Goal: Information Seeking & Learning: Learn about a topic

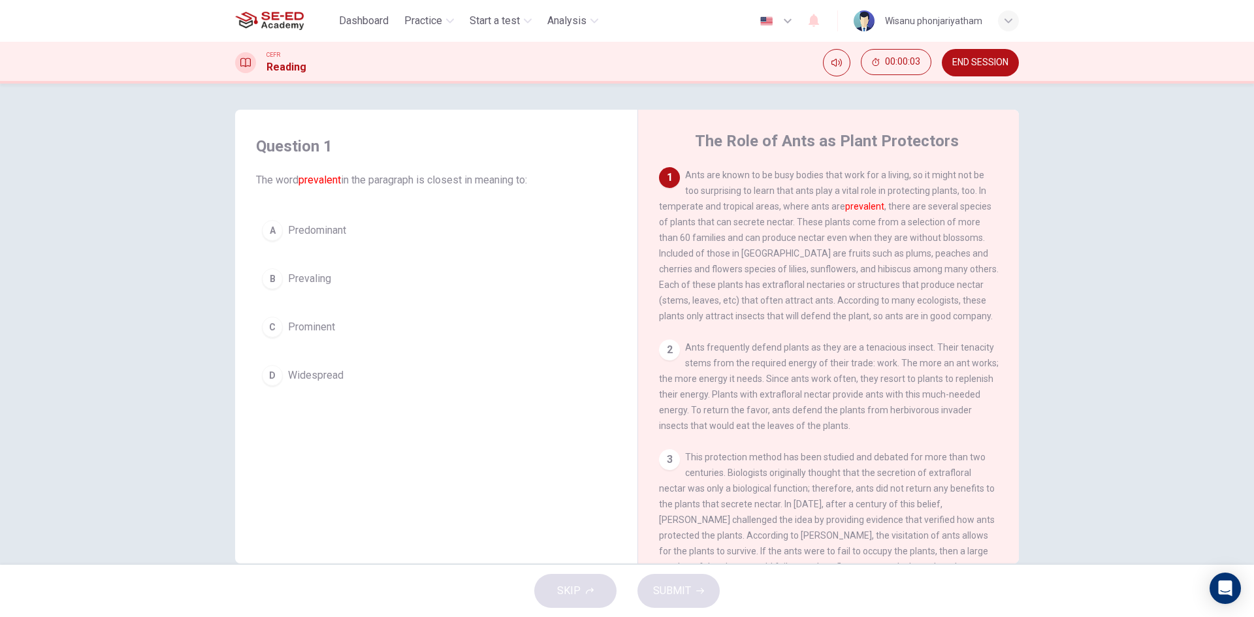
drag, startPoint x: 699, startPoint y: 171, endPoint x: 811, endPoint y: 182, distance: 112.3
click at [810, 182] on div "1 Ants are known to be busy bodies that work for a living, so it might not be t…" at bounding box center [829, 245] width 340 height 157
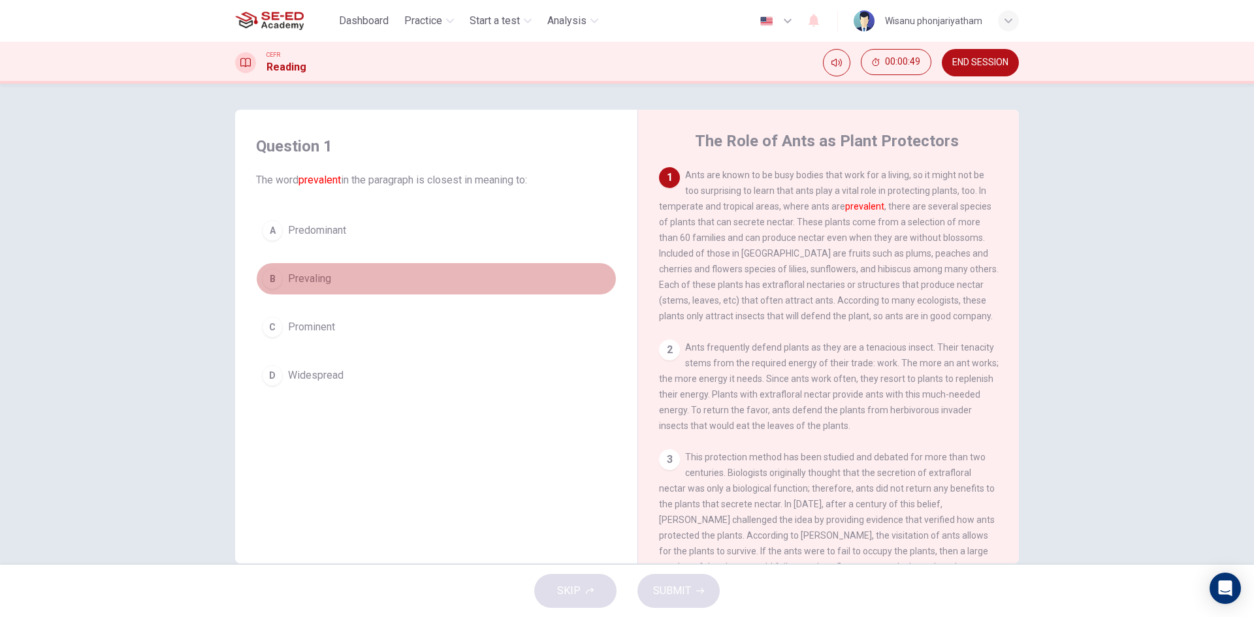
click at [329, 280] on button "B Prevaling" at bounding box center [436, 279] width 361 height 33
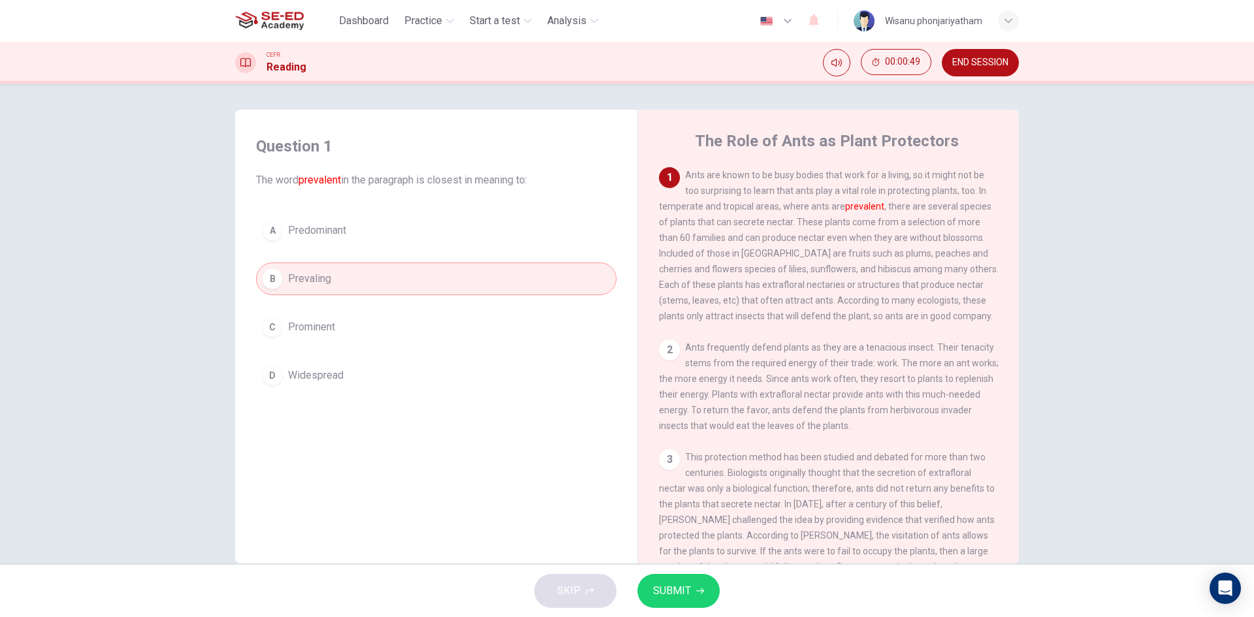
click at [674, 597] on span "SUBMIT" at bounding box center [672, 591] width 38 height 18
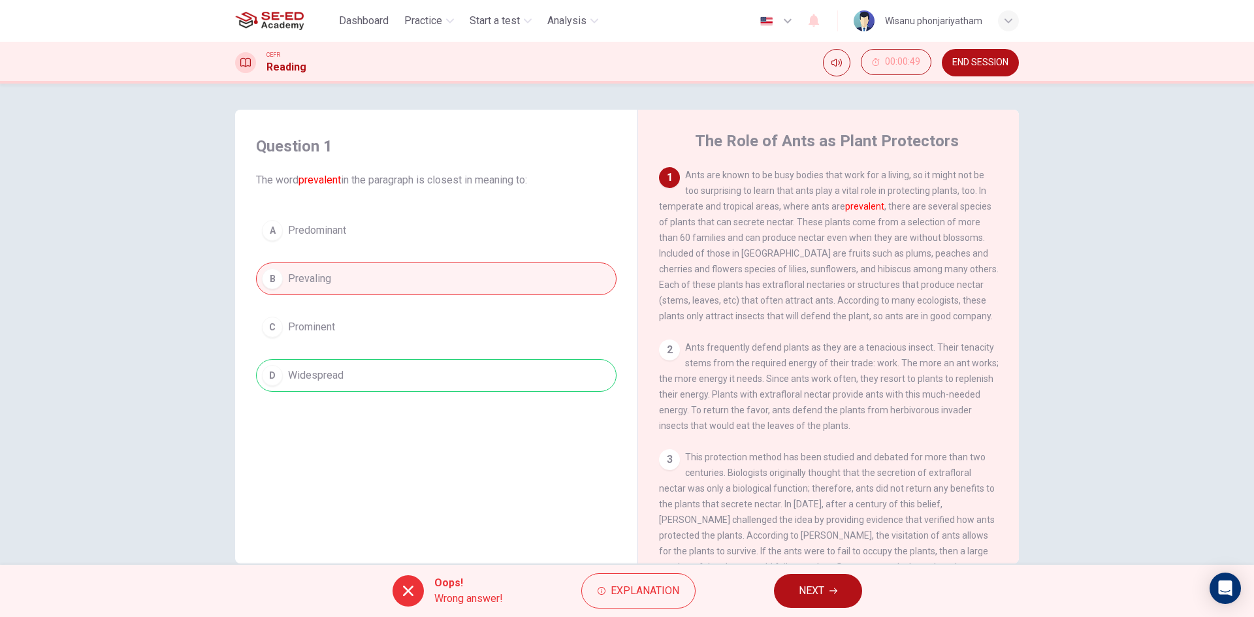
click at [807, 595] on span "NEXT" at bounding box center [811, 591] width 25 height 18
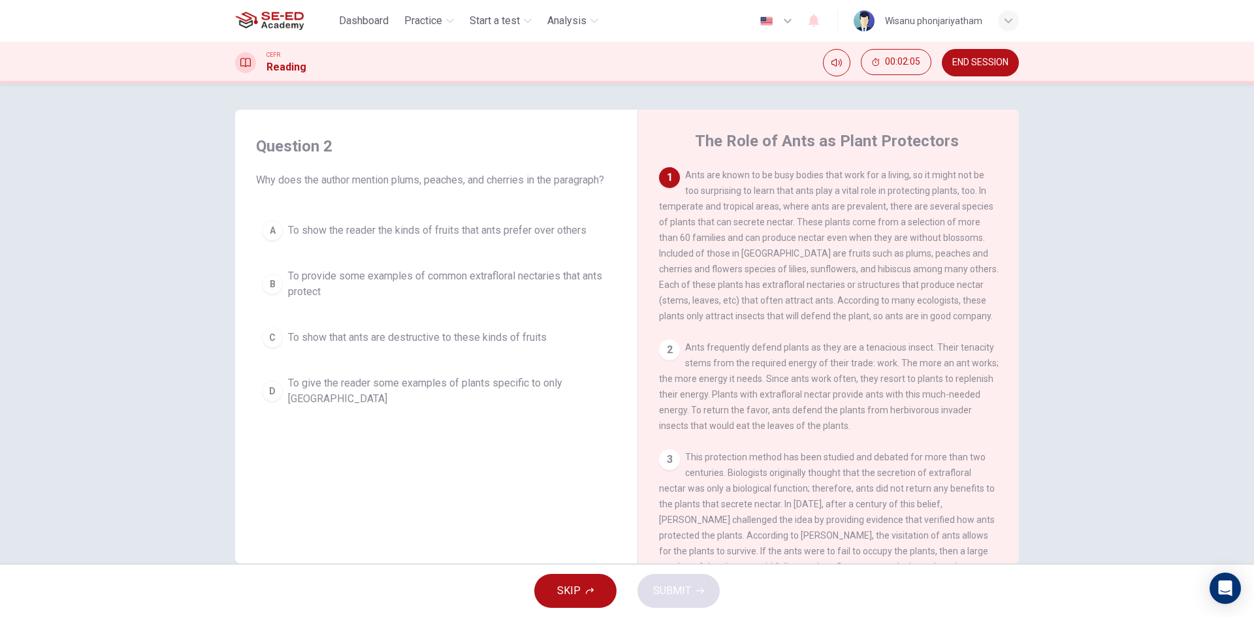
click at [403, 273] on span "To provide some examples of common extrafloral nectaries that ants protect" at bounding box center [449, 284] width 323 height 31
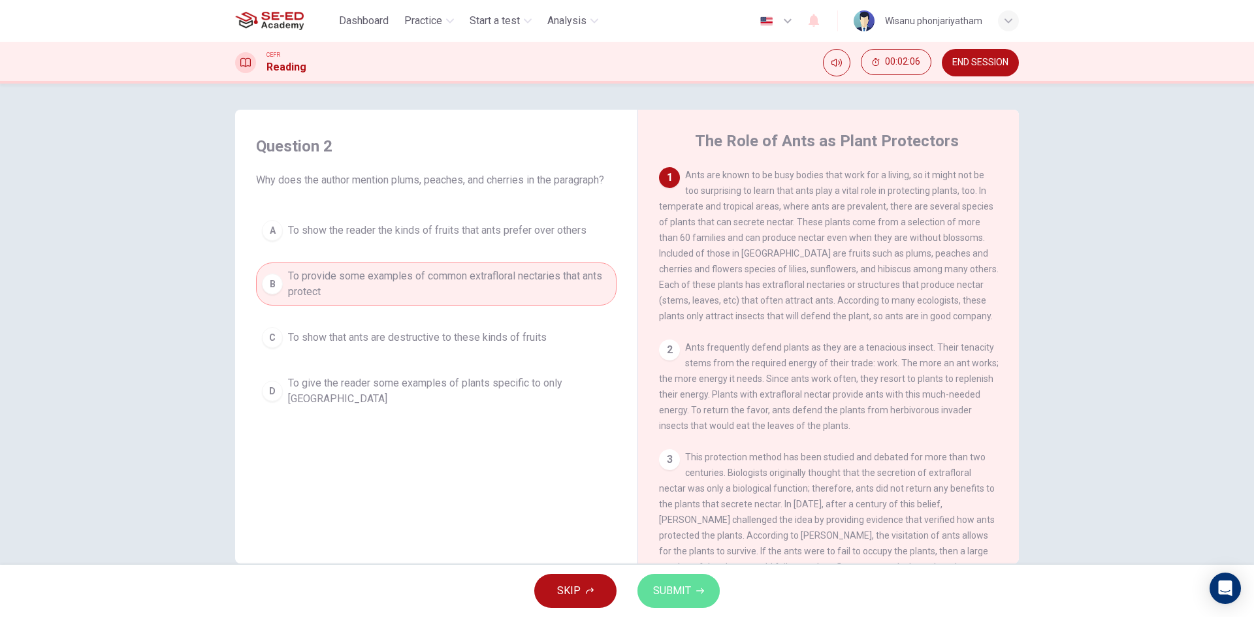
click at [691, 590] on button "SUBMIT" at bounding box center [679, 591] width 82 height 34
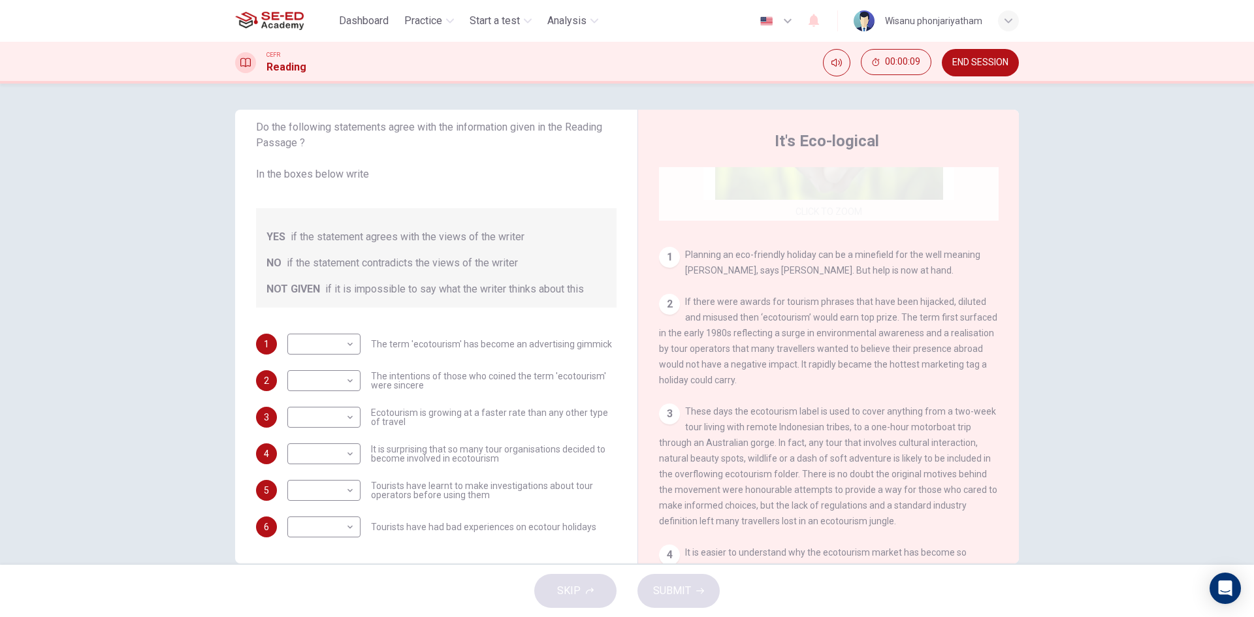
scroll to position [196, 0]
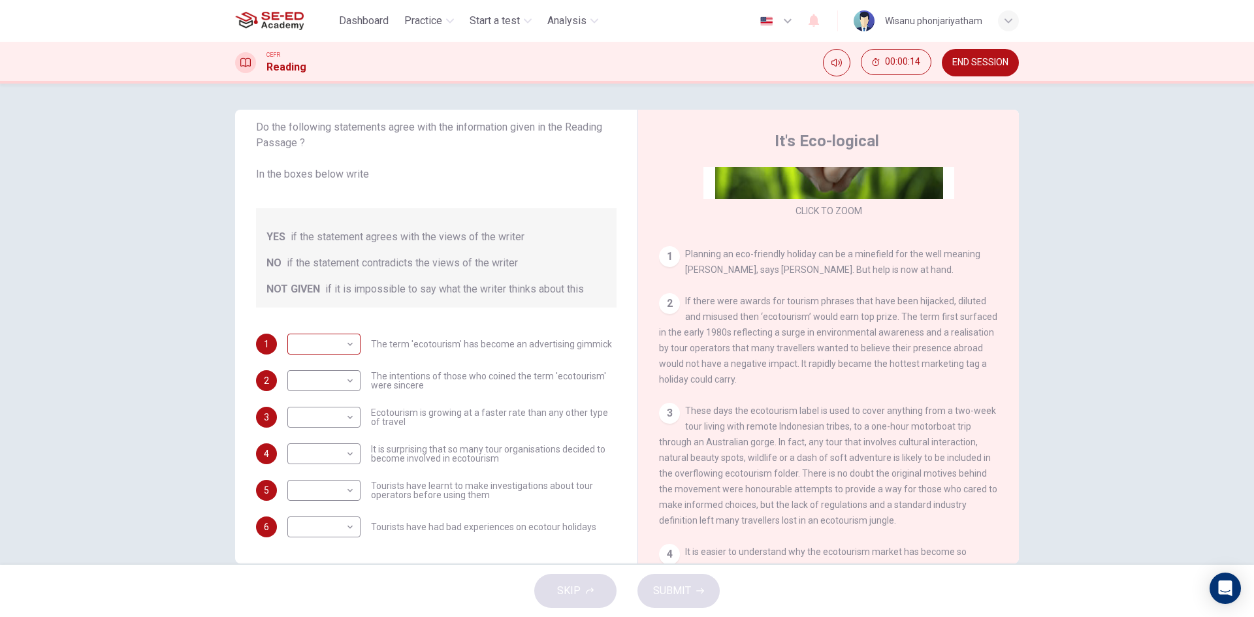
click at [325, 335] on body "This site uses cookies, as explained in our Privacy Policy . If you agree to th…" at bounding box center [627, 308] width 1254 height 617
click at [325, 335] on div at bounding box center [627, 308] width 1254 height 617
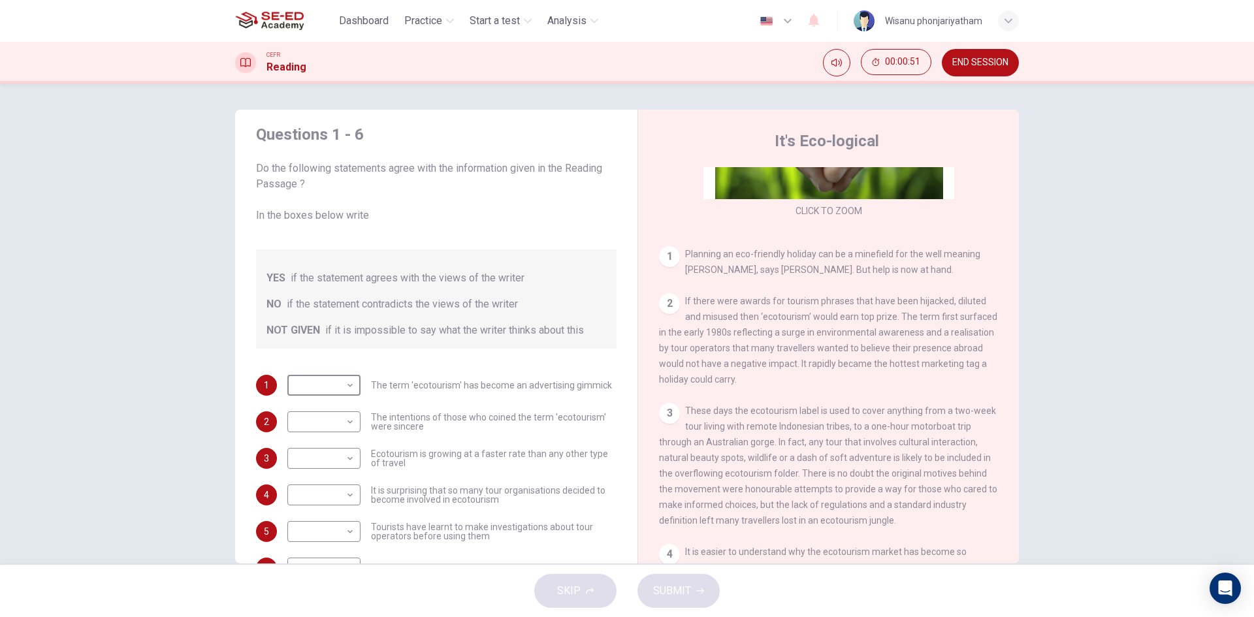
scroll to position [0, 0]
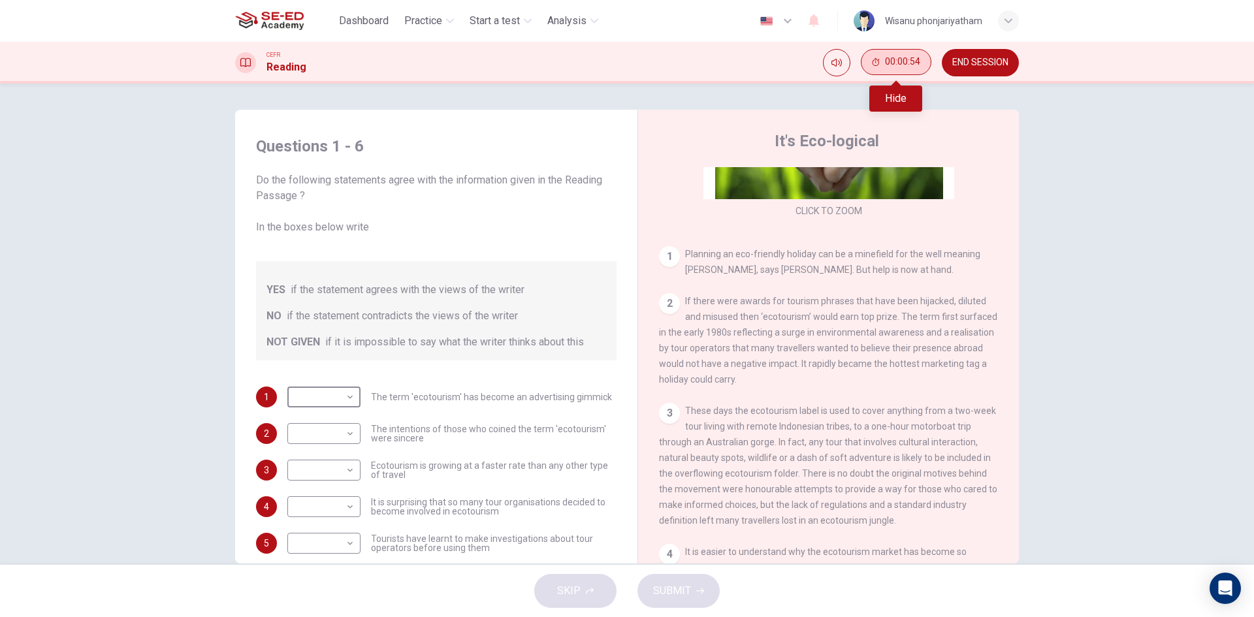
click at [890, 60] on span "00:00:54" at bounding box center [902, 62] width 35 height 10
click at [915, 59] on icon "Show" at bounding box center [919, 62] width 10 height 10
click at [961, 62] on span "END SESSION" at bounding box center [981, 62] width 56 height 10
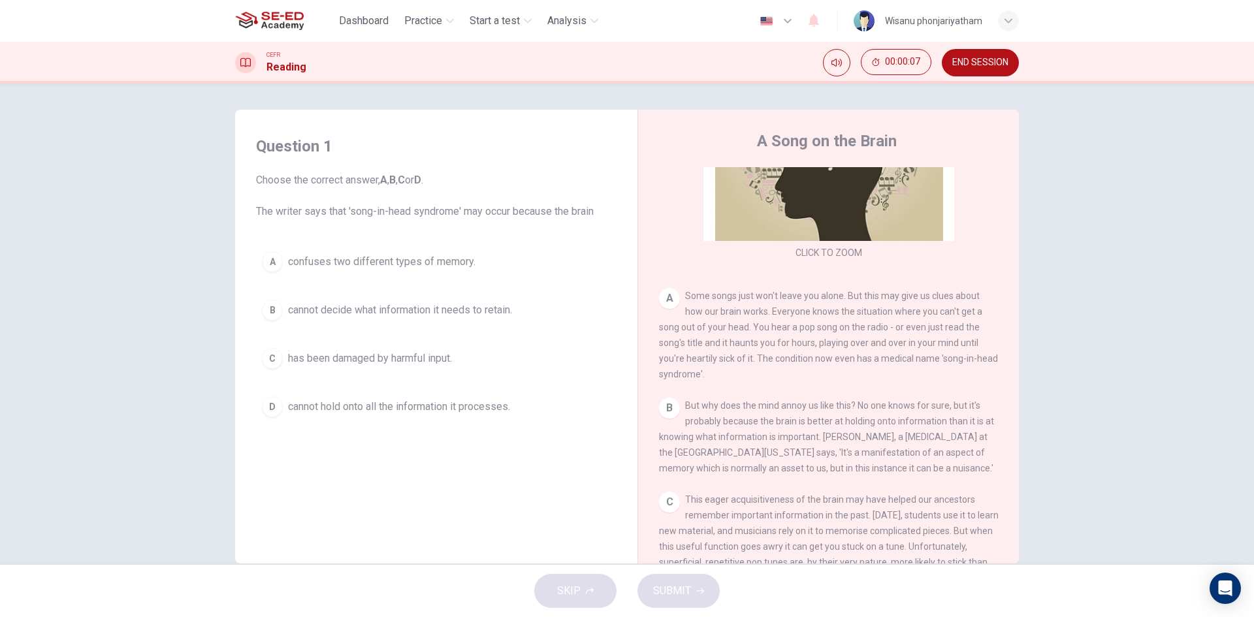
scroll to position [196, 0]
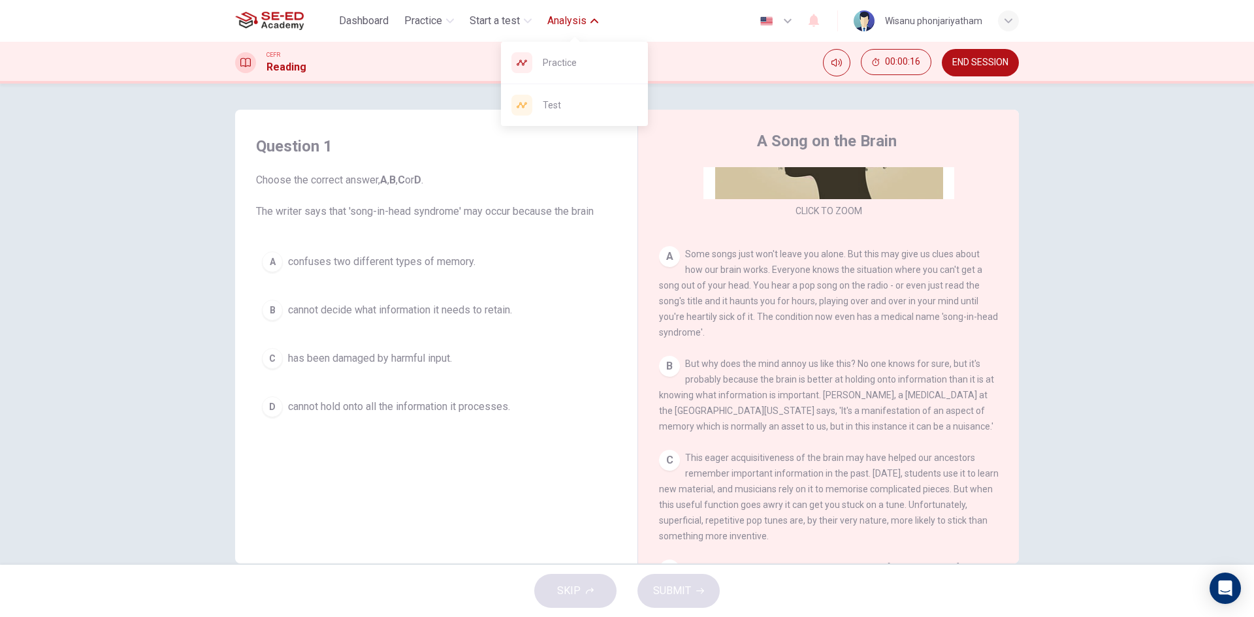
drag, startPoint x: 551, startPoint y: 104, endPoint x: 734, endPoint y: 114, distance: 182.6
click at [551, 104] on span "Test" at bounding box center [590, 105] width 95 height 16
click at [782, 29] on button "button" at bounding box center [777, 21] width 48 height 26
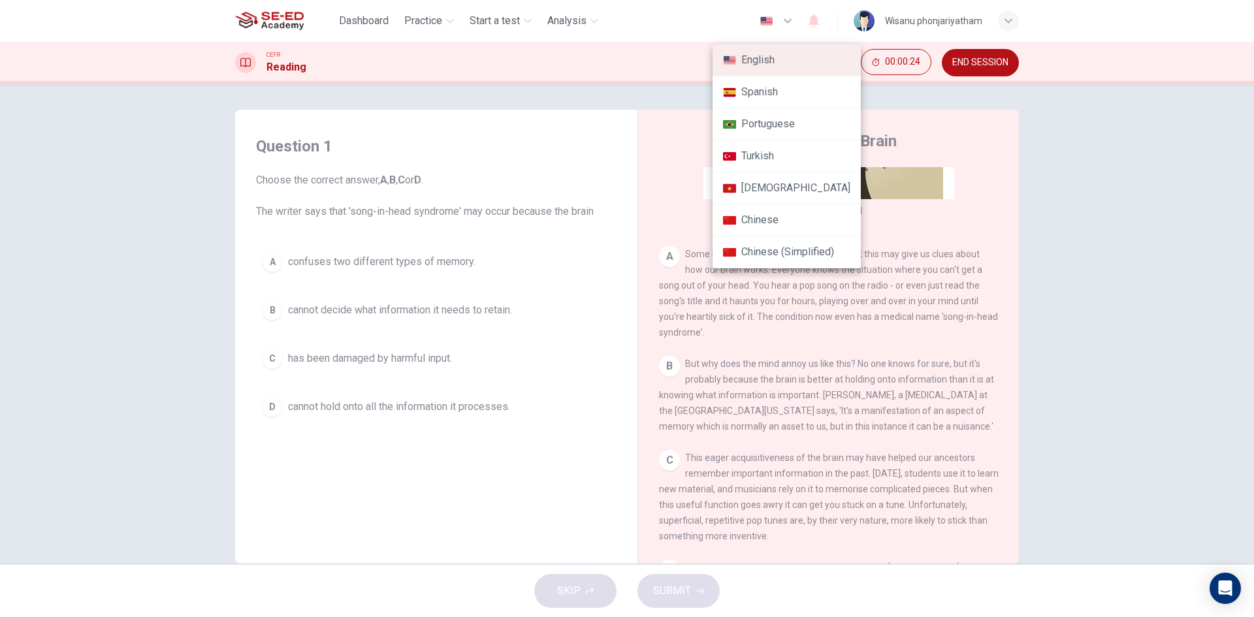
click at [612, 106] on div at bounding box center [627, 308] width 1254 height 617
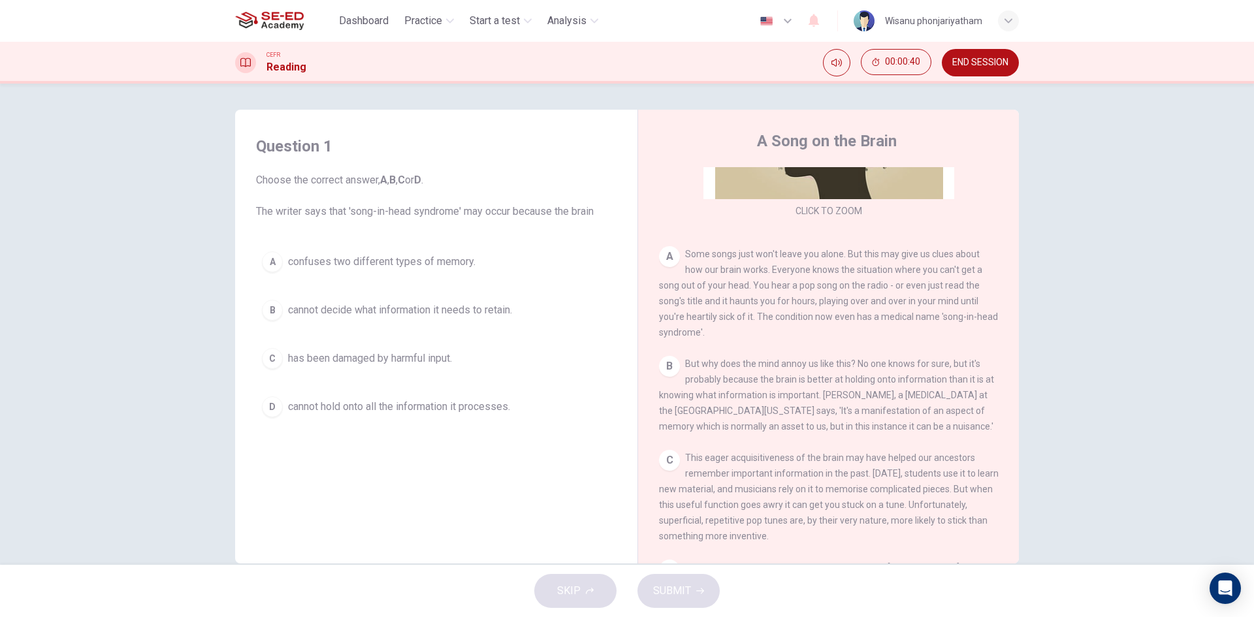
click at [464, 308] on span "cannot decide what information it needs to retain." at bounding box center [400, 311] width 224 height 16
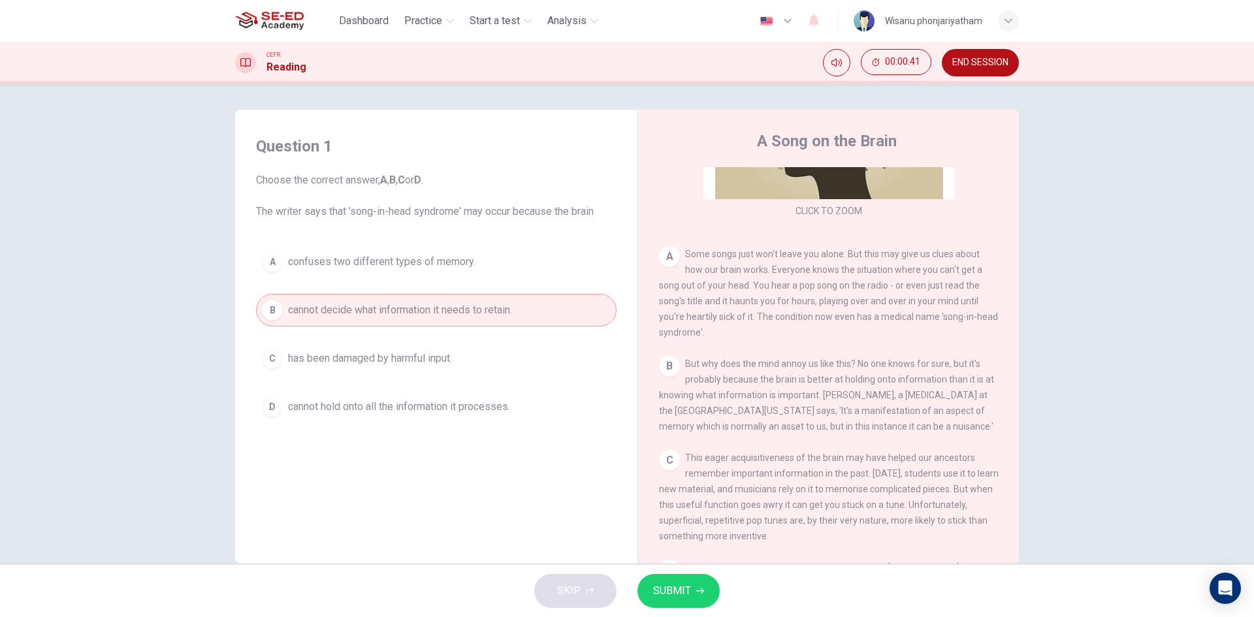
click at [687, 587] on span "SUBMIT" at bounding box center [672, 591] width 38 height 18
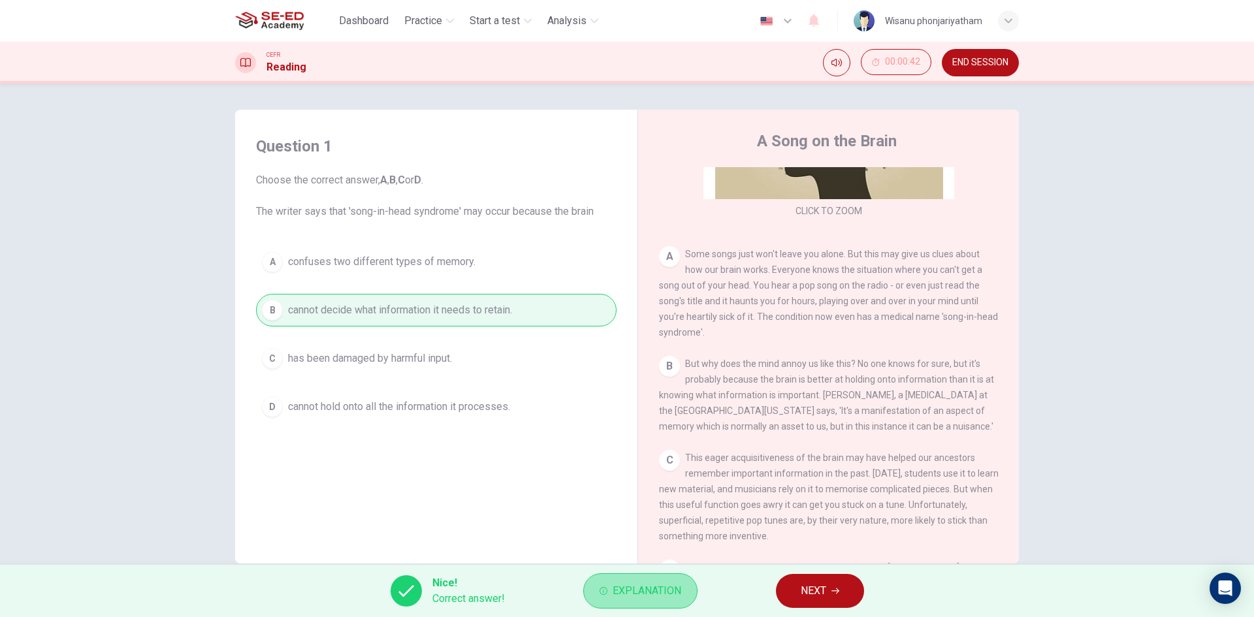
click at [657, 591] on span "Explanation" at bounding box center [647, 591] width 69 height 18
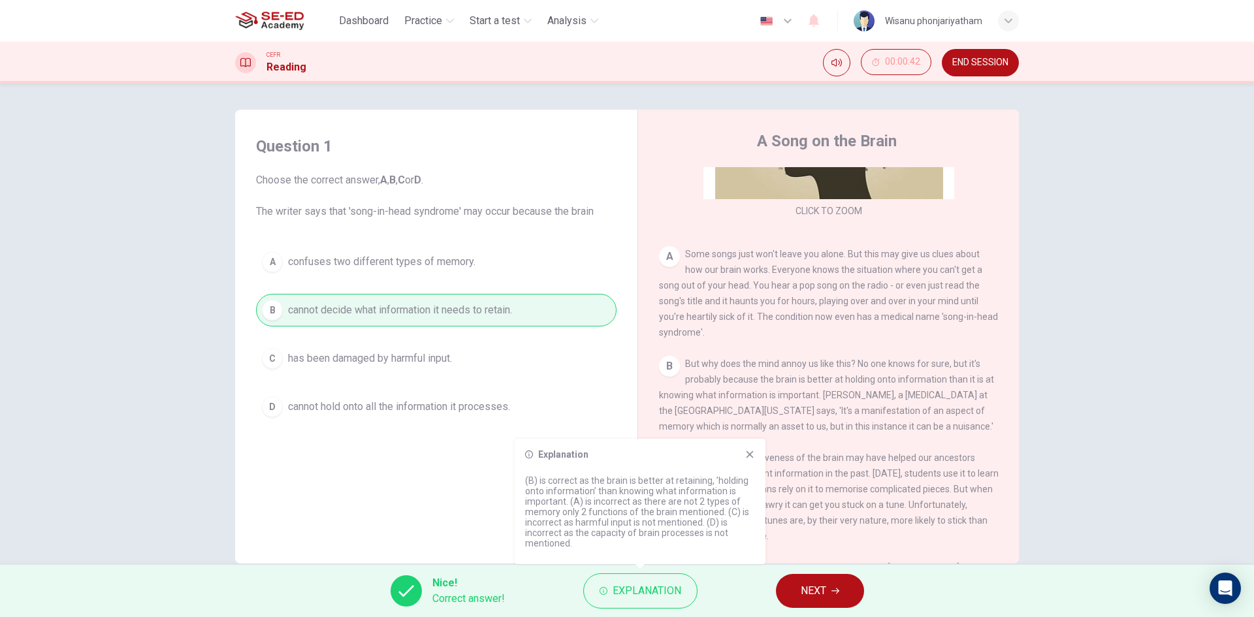
click at [751, 453] on icon at bounding box center [750, 454] width 7 height 7
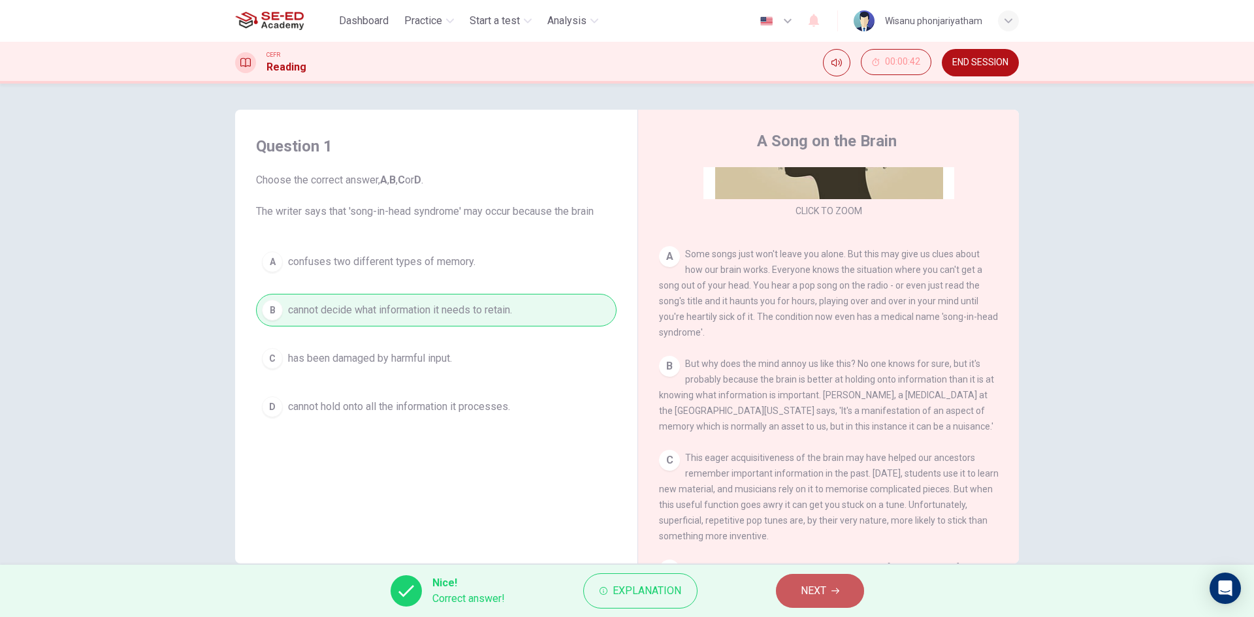
click at [843, 598] on button "NEXT" at bounding box center [820, 591] width 88 height 34
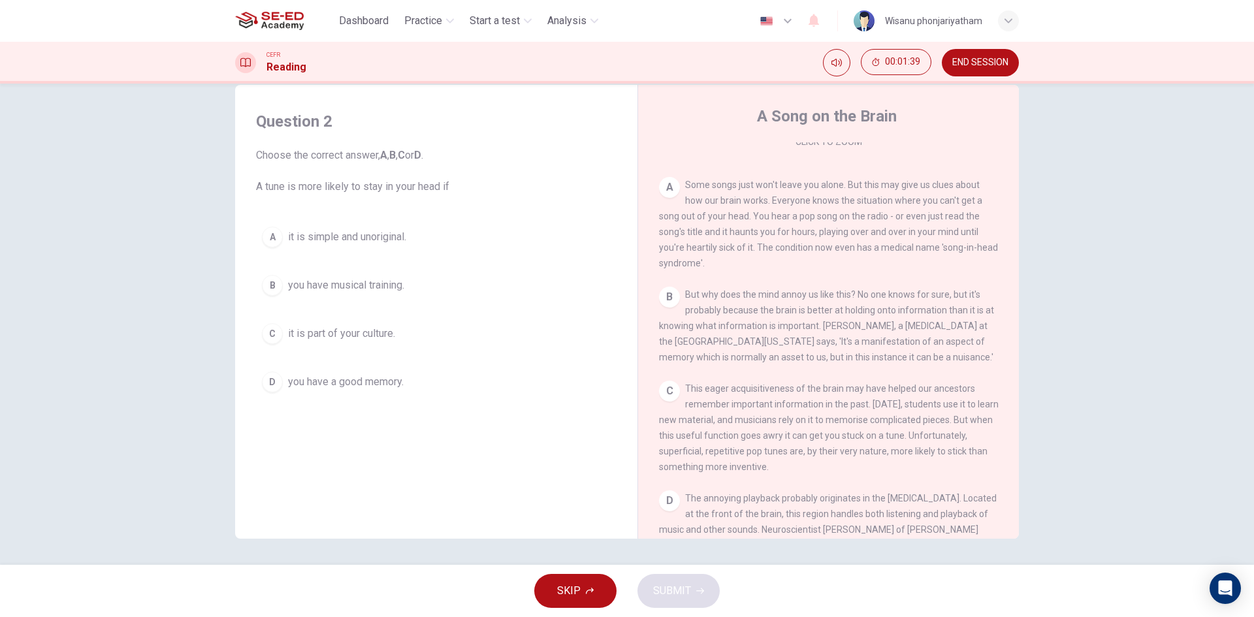
scroll to position [261, 0]
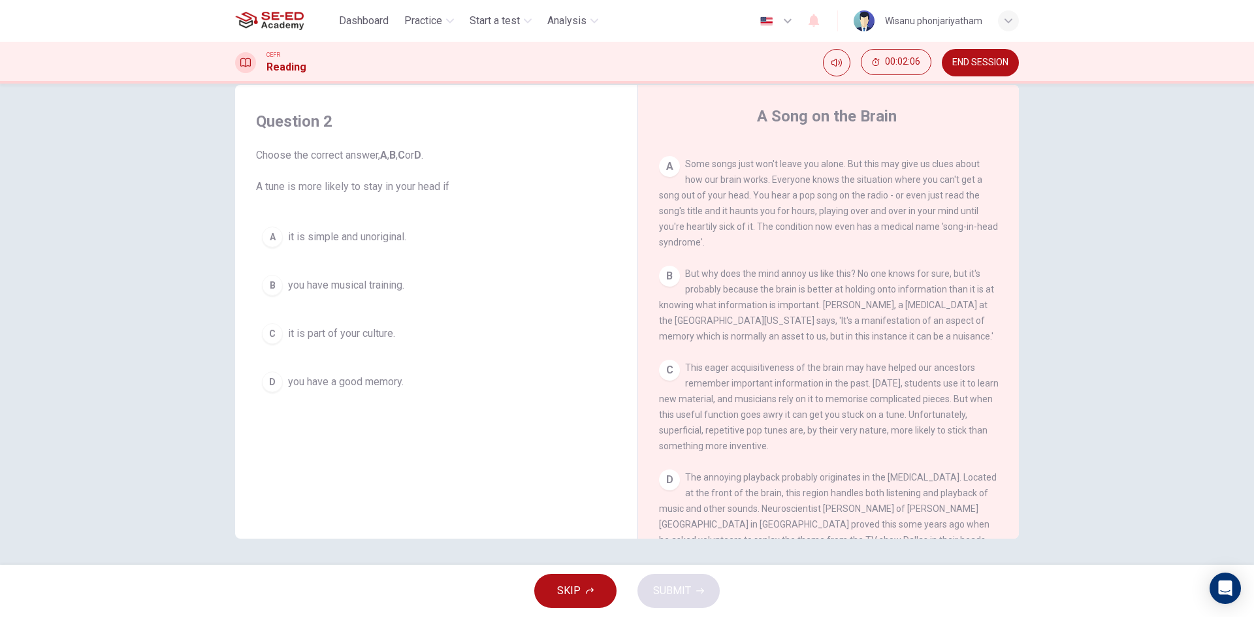
click at [362, 235] on span "it is simple and unoriginal." at bounding box center [347, 237] width 118 height 16
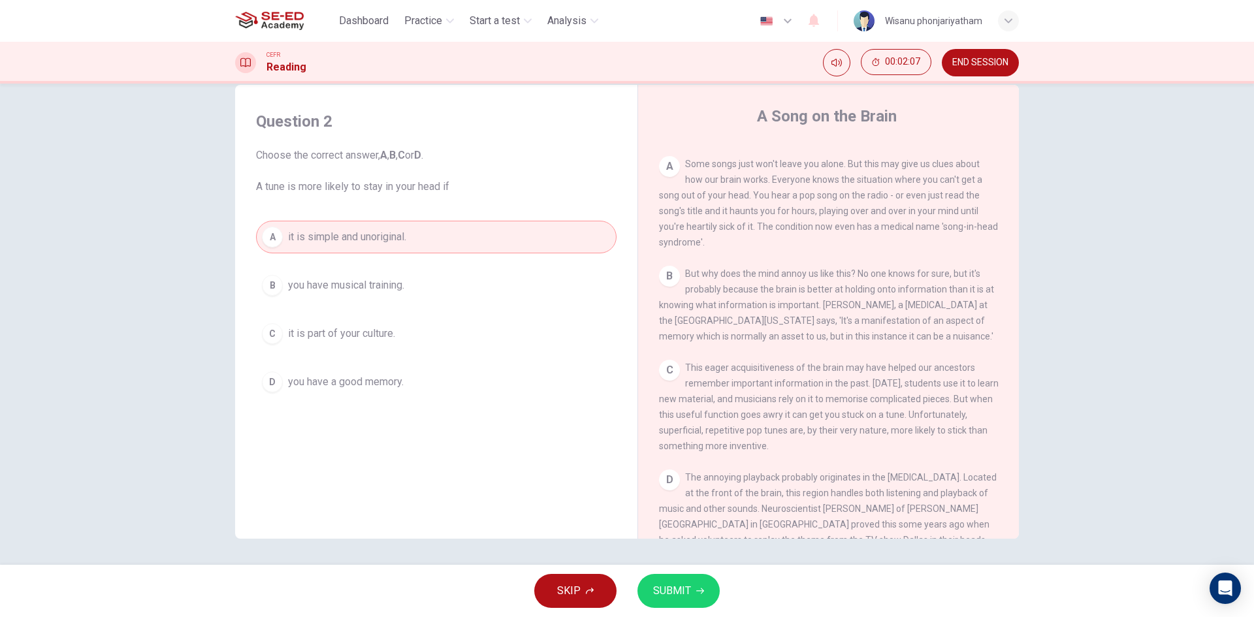
click at [677, 586] on span "SUBMIT" at bounding box center [672, 591] width 38 height 18
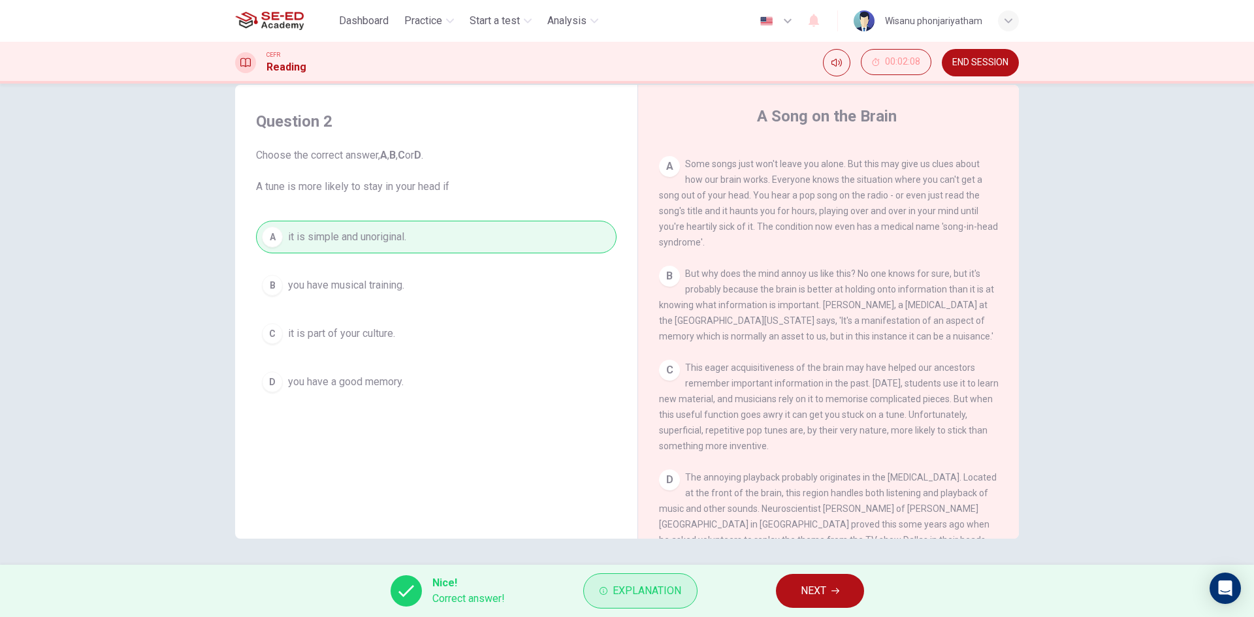
click at [630, 593] on span "Explanation" at bounding box center [647, 591] width 69 height 18
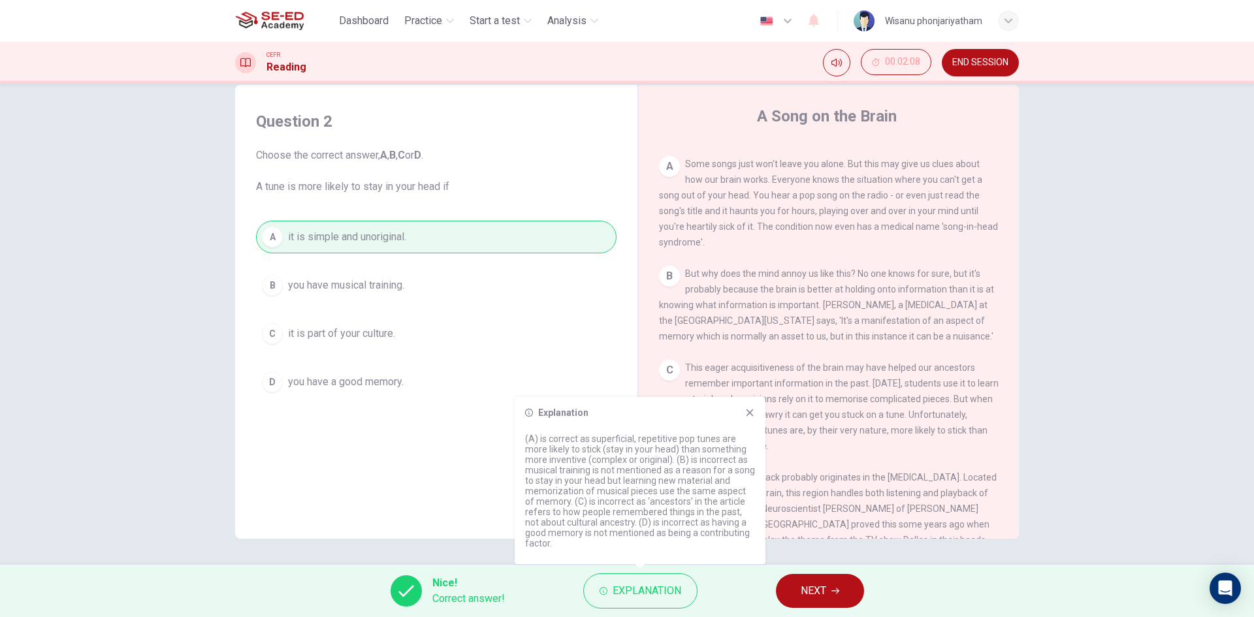
click at [818, 588] on span "NEXT" at bounding box center [813, 591] width 25 height 18
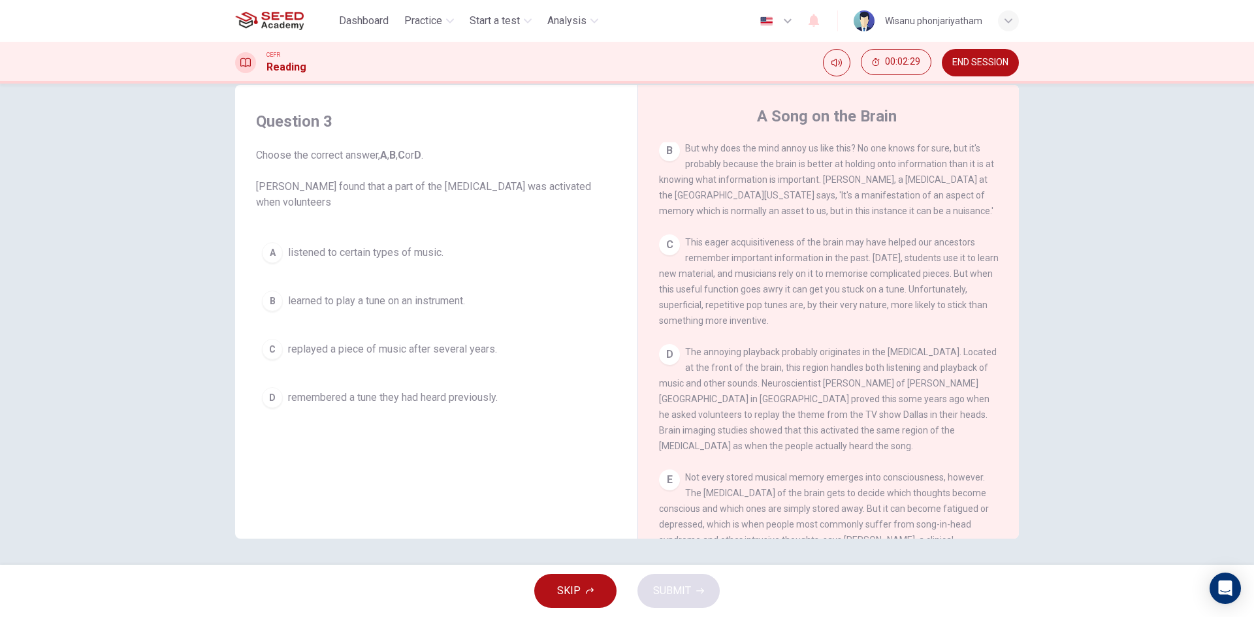
scroll to position [392, 0]
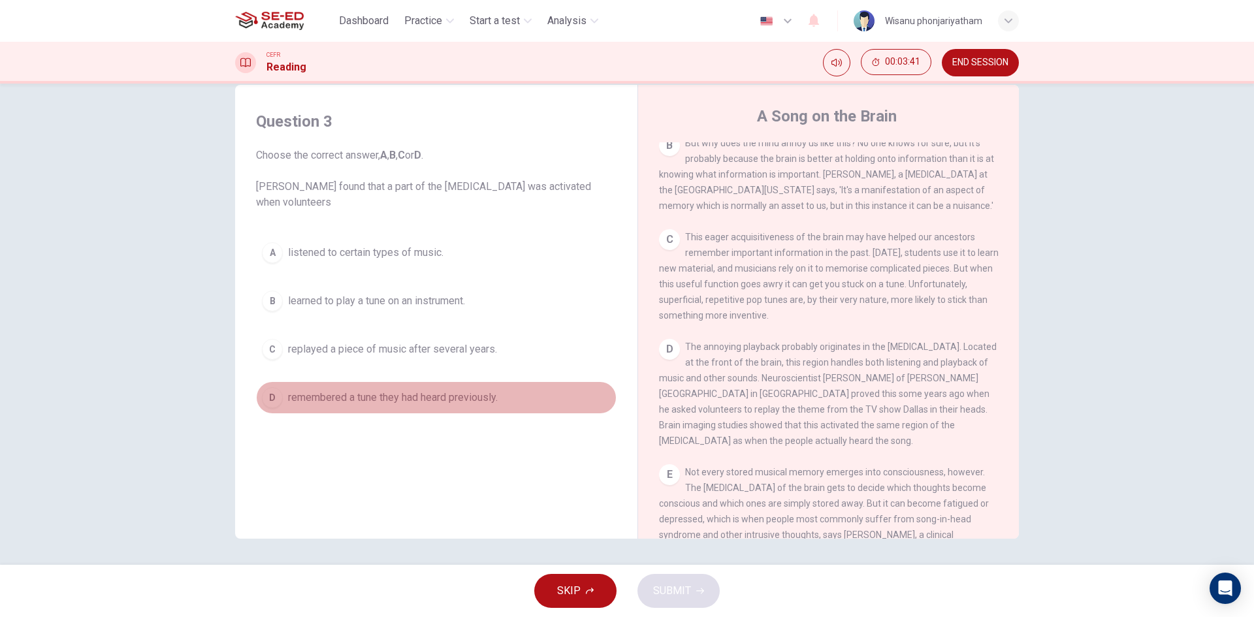
click at [412, 396] on span "remembered a tune they had heard previously." at bounding box center [393, 398] width 210 height 16
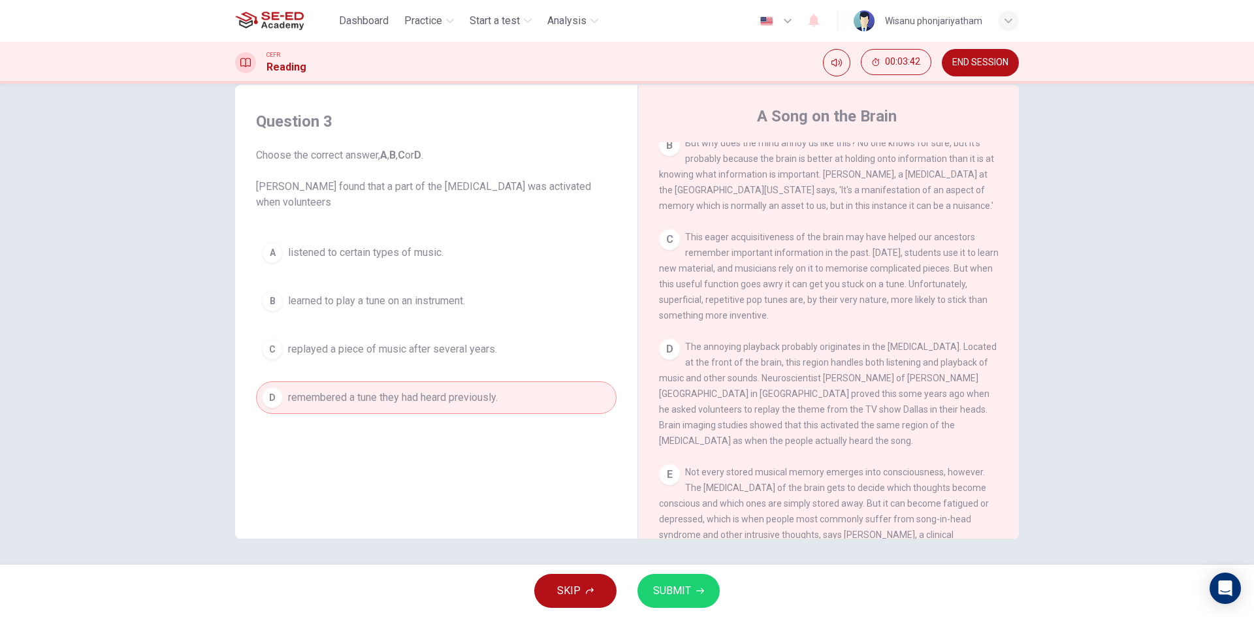
click at [705, 586] on button "SUBMIT" at bounding box center [679, 591] width 82 height 34
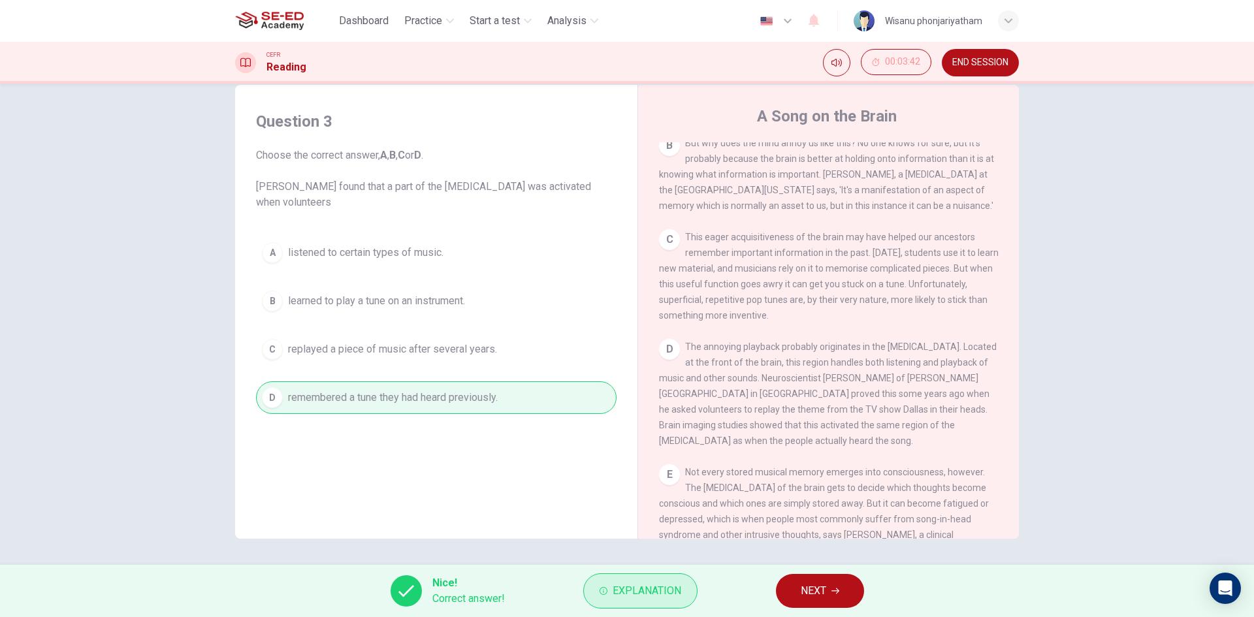
click at [628, 596] on span "Explanation" at bounding box center [647, 591] width 69 height 18
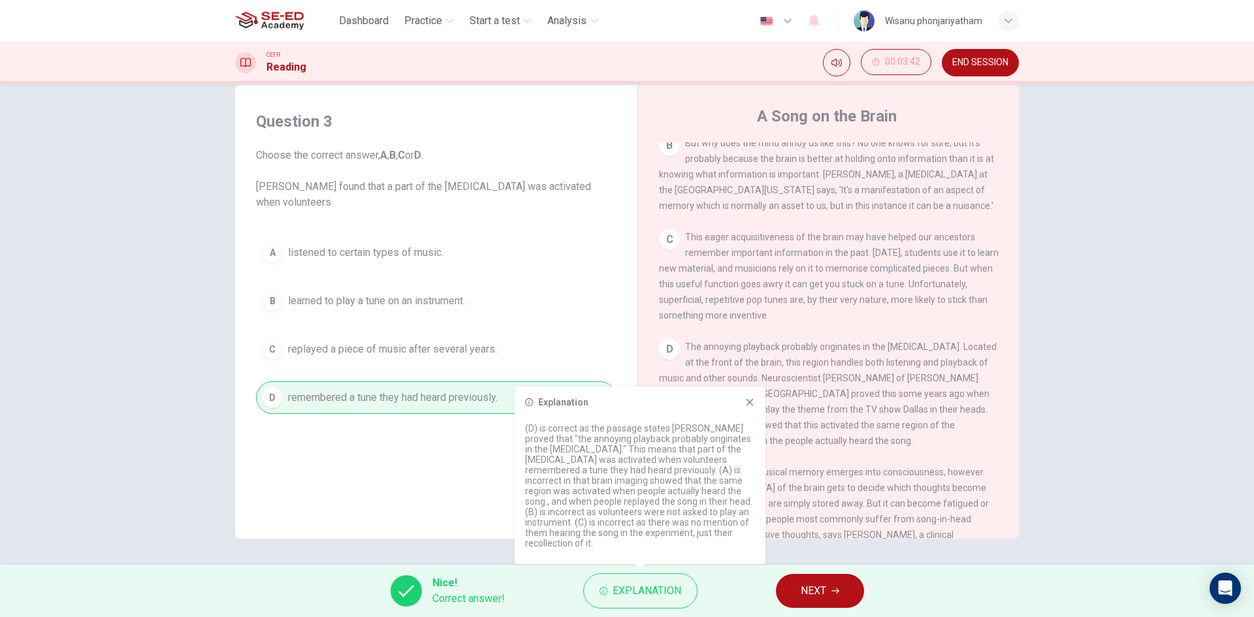
click at [749, 404] on icon at bounding box center [750, 402] width 7 height 7
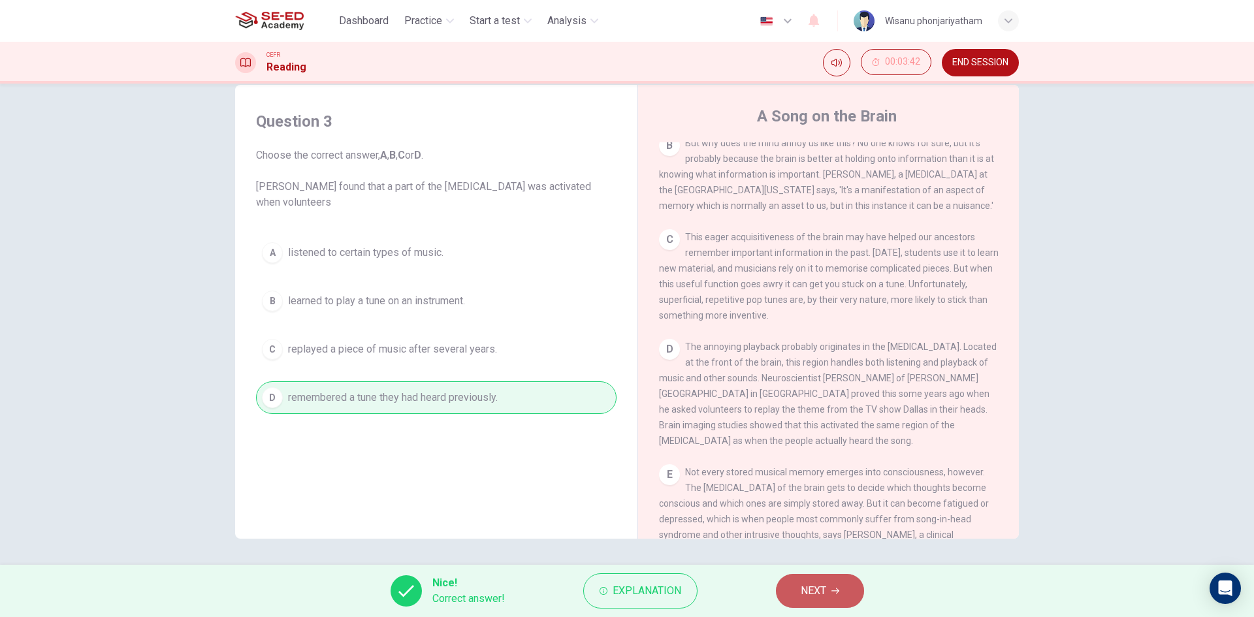
click at [839, 585] on button "NEXT" at bounding box center [820, 591] width 88 height 34
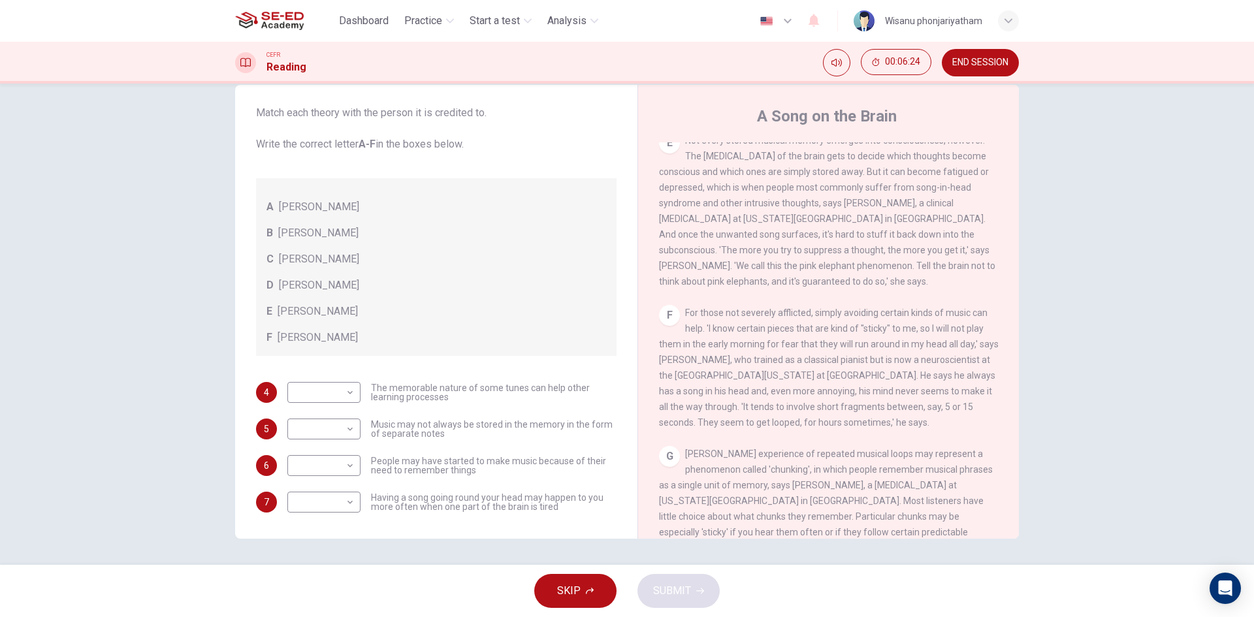
scroll to position [784, 0]
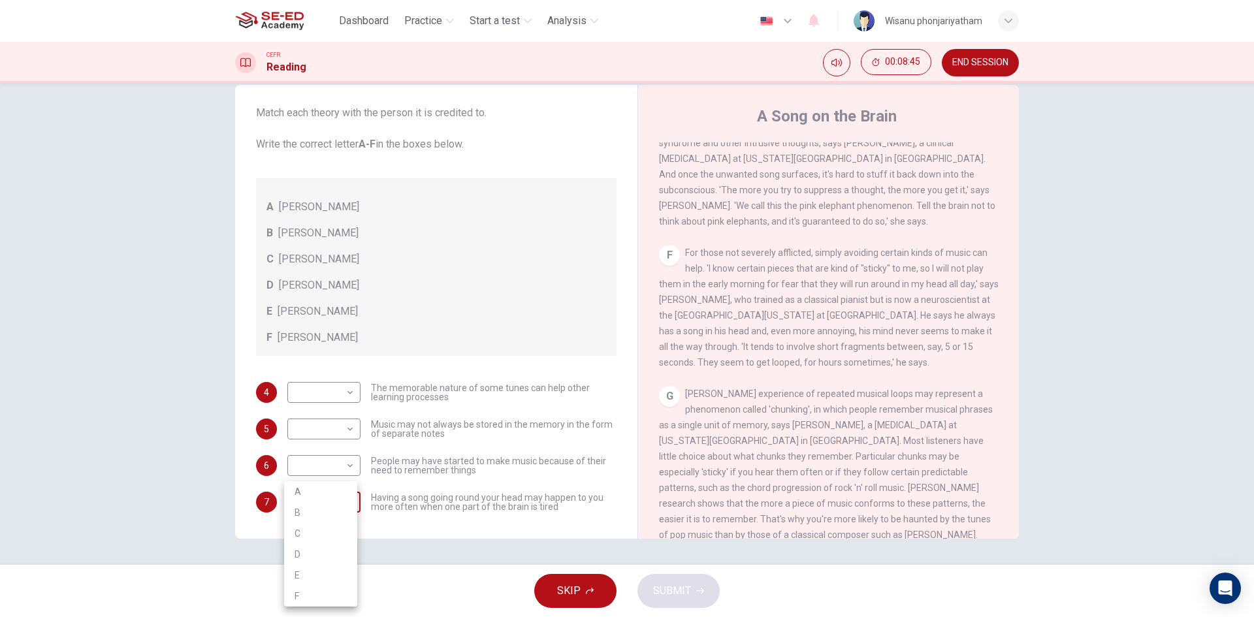
click at [321, 503] on body "This site uses cookies, as explained in our Privacy Policy . If you agree to th…" at bounding box center [627, 308] width 1254 height 617
click at [305, 550] on li "D" at bounding box center [320, 554] width 73 height 21
type input "D"
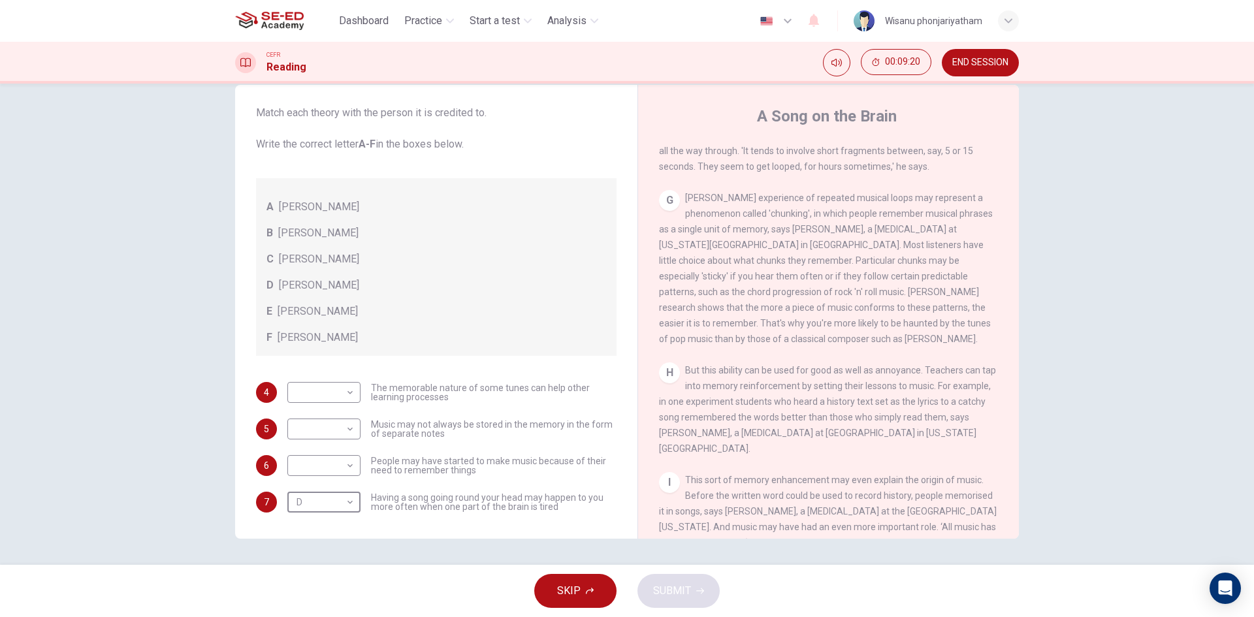
scroll to position [1045, 0]
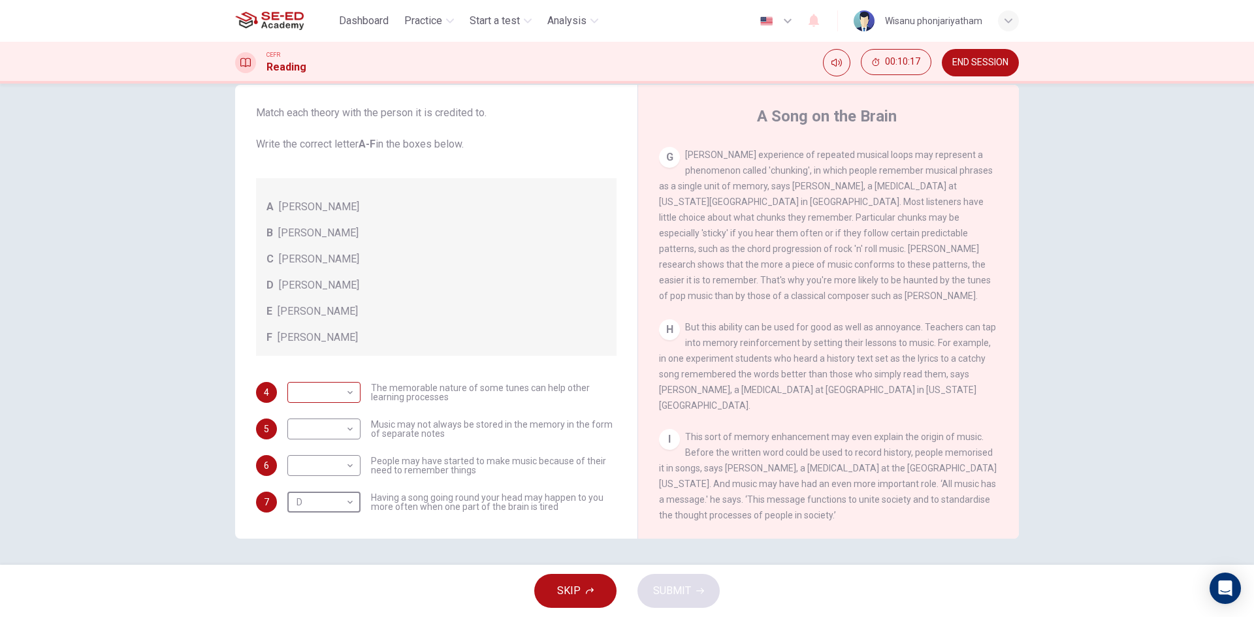
click at [317, 394] on body "This site uses cookies, as explained in our Privacy Policy . If you agree to th…" at bounding box center [627, 308] width 1254 height 617
click at [321, 517] on li "F" at bounding box center [320, 518] width 73 height 21
type input "F"
click at [323, 472] on body "This site uses cookies, as explained in our Privacy Policy . If you agree to th…" at bounding box center [627, 308] width 1254 height 617
click at [299, 570] on li "E" at bounding box center [320, 570] width 73 height 21
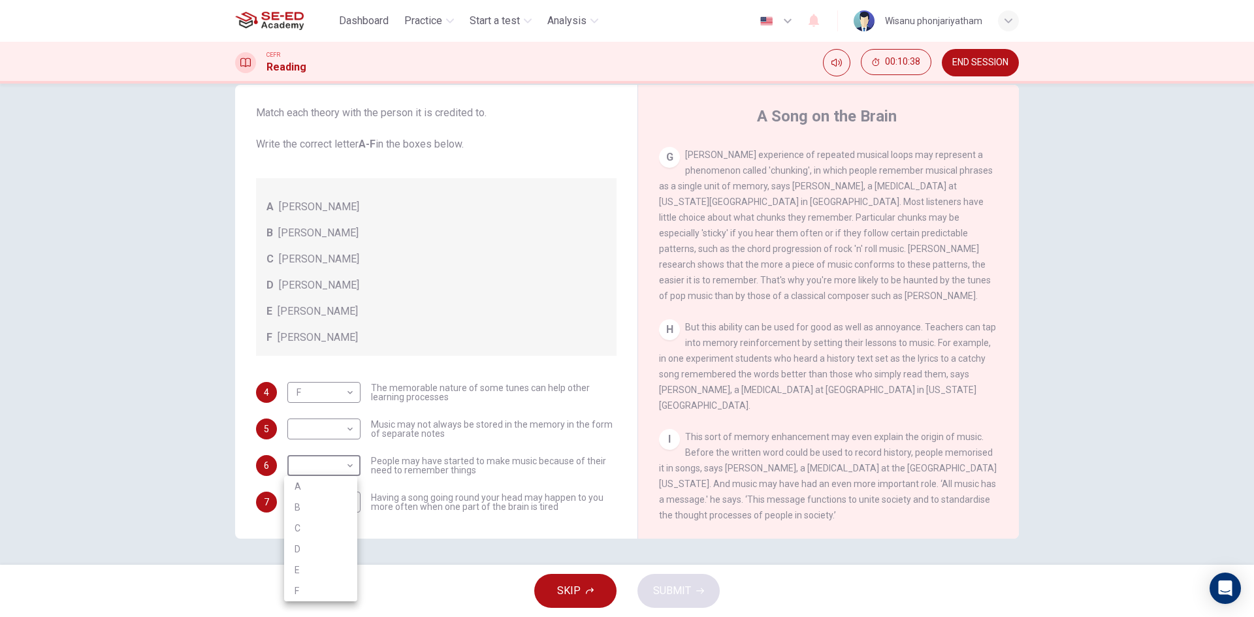
type input "E"
click at [333, 431] on body "This site uses cookies, as explained in our Privacy Policy . If you agree to th…" at bounding box center [627, 308] width 1254 height 617
click at [304, 490] on li "C" at bounding box center [320, 492] width 73 height 21
type input "C"
click at [676, 597] on span "SUBMIT" at bounding box center [672, 591] width 38 height 18
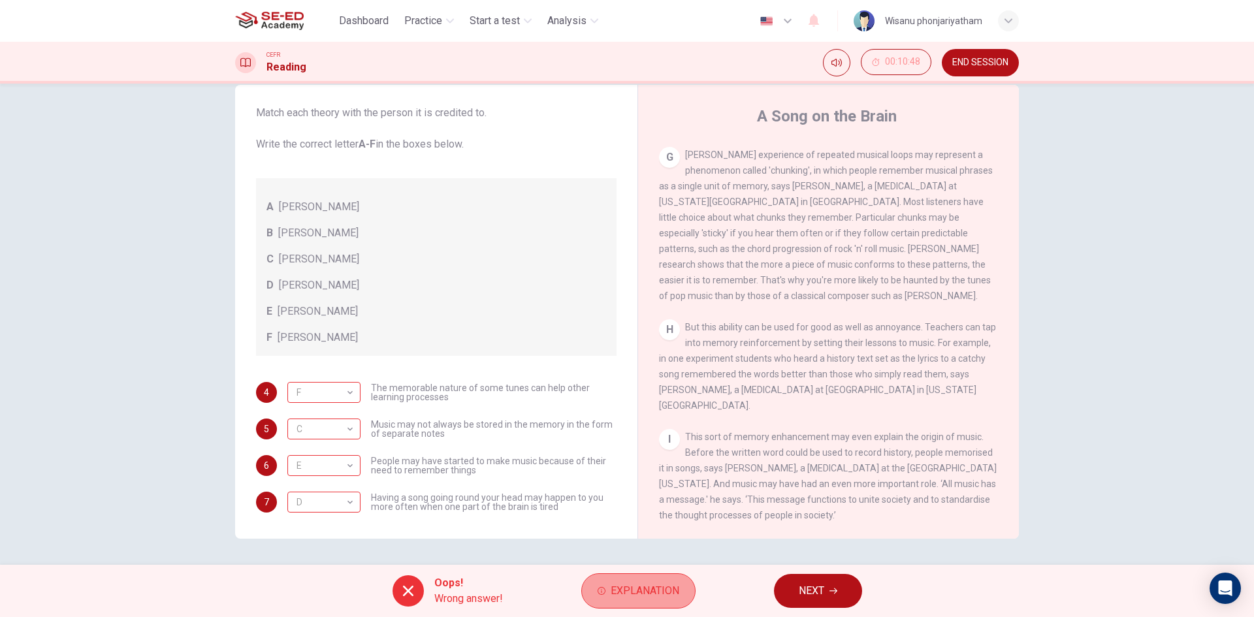
click at [628, 591] on span "Explanation" at bounding box center [645, 591] width 69 height 18
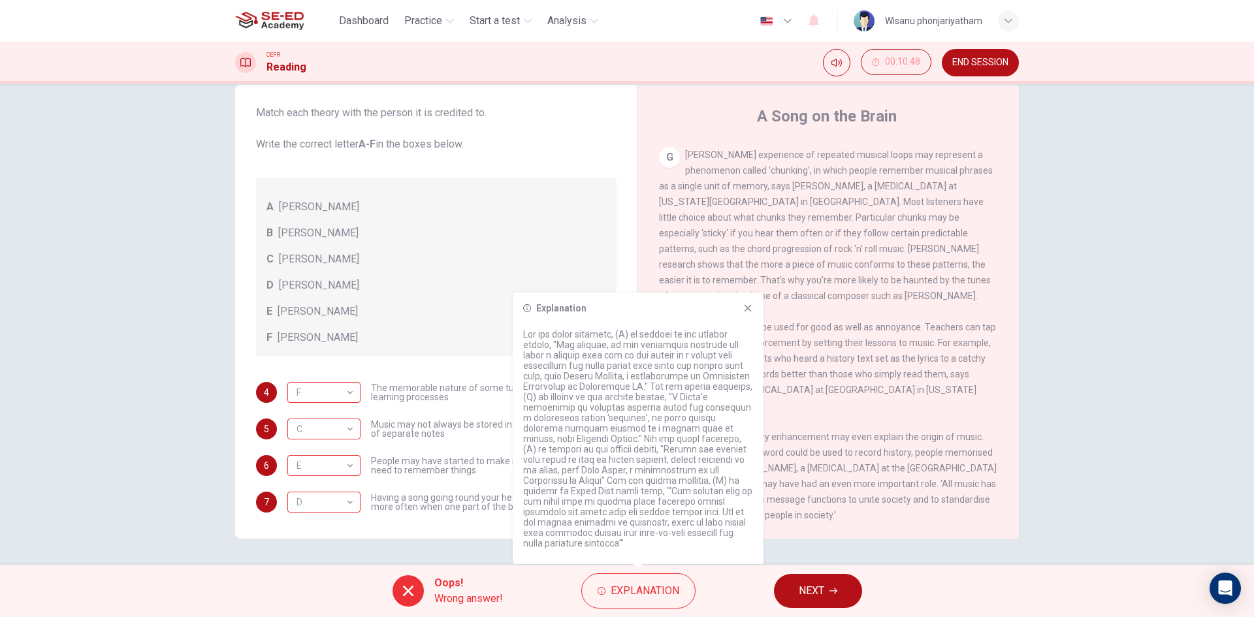
click at [843, 602] on button "NEXT" at bounding box center [818, 591] width 88 height 34
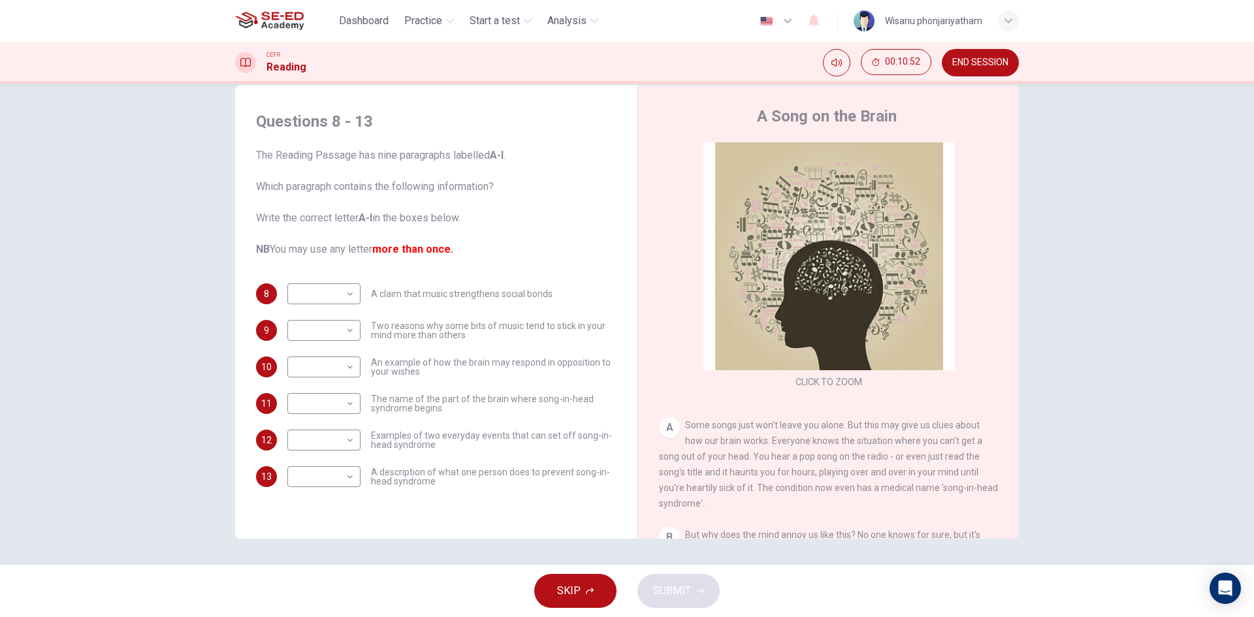
click at [983, 65] on span "END SESSION" at bounding box center [981, 62] width 56 height 10
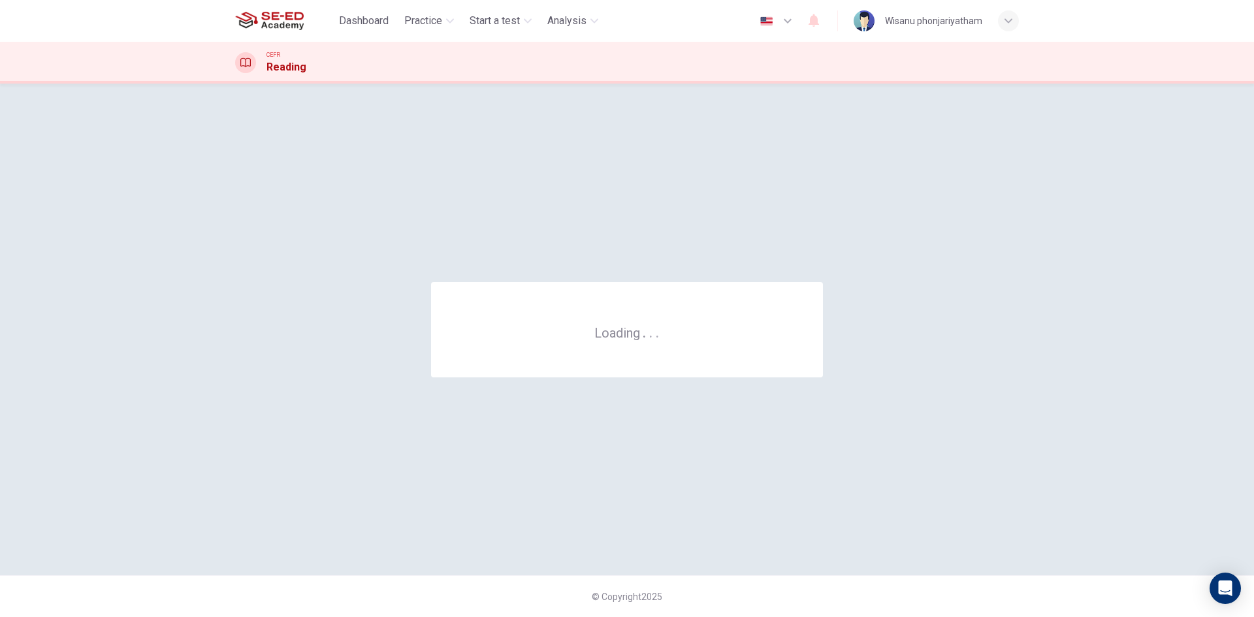
scroll to position [0, 0]
